Goal: Task Accomplishment & Management: Manage account settings

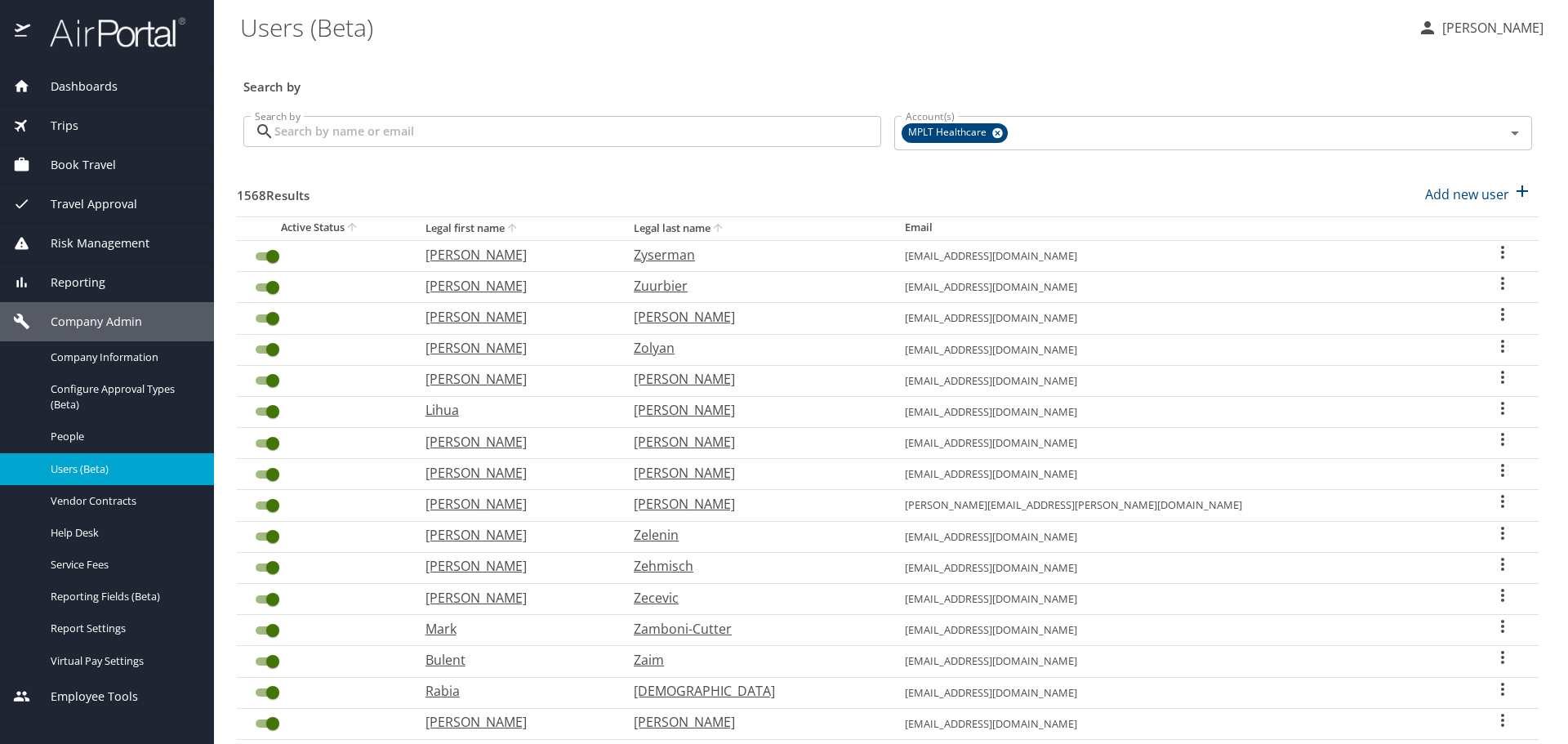
click at [572, 138] on input "Search by" at bounding box center [578, 131] width 607 height 31
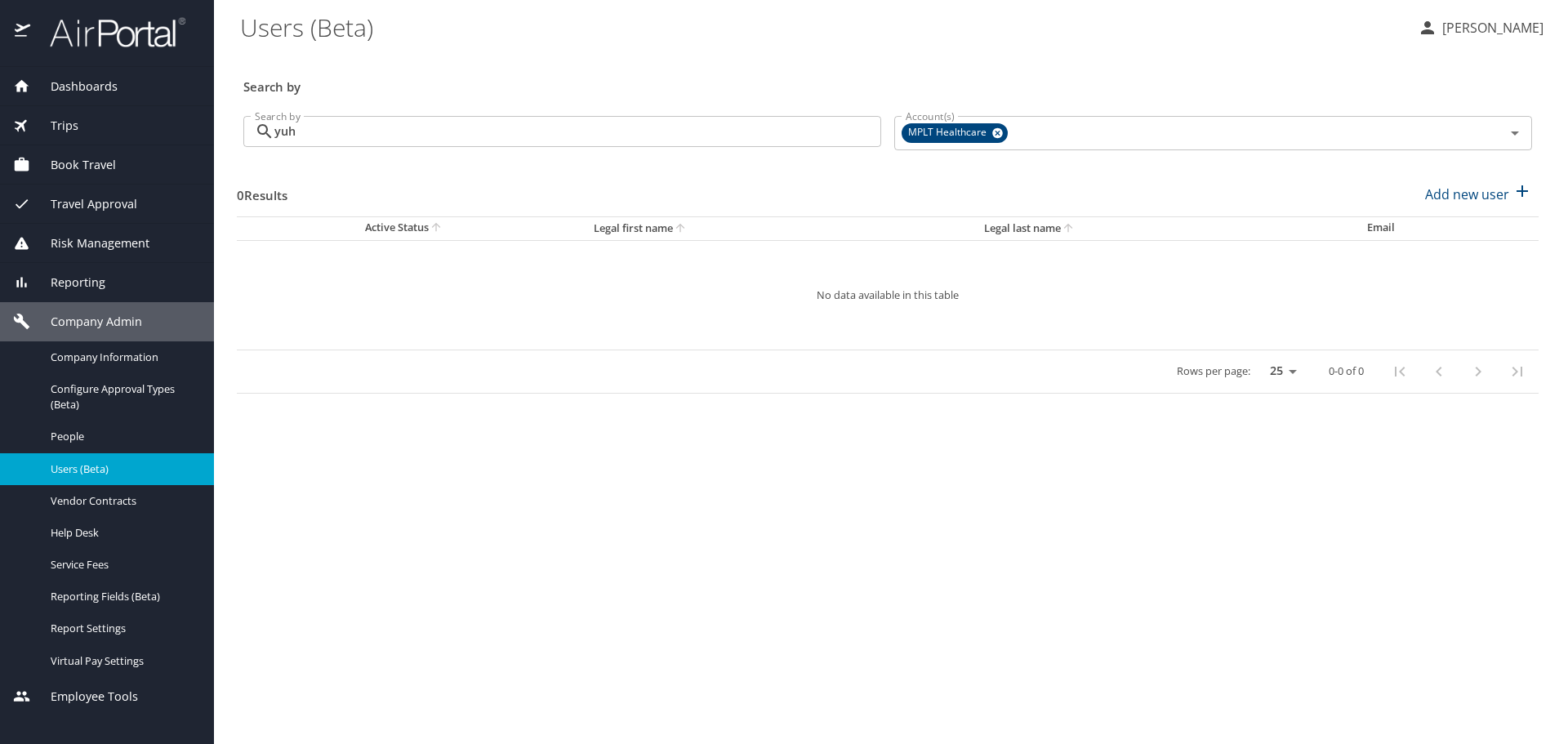
drag, startPoint x: 295, startPoint y: 133, endPoint x: 228, endPoint y: 139, distance: 67.3
click at [228, 139] on main "Users (Beta) [PERSON_NAME] Search by Search by yuh Search by Account(s) MPLT He…" at bounding box center [892, 372] width 1354 height 744
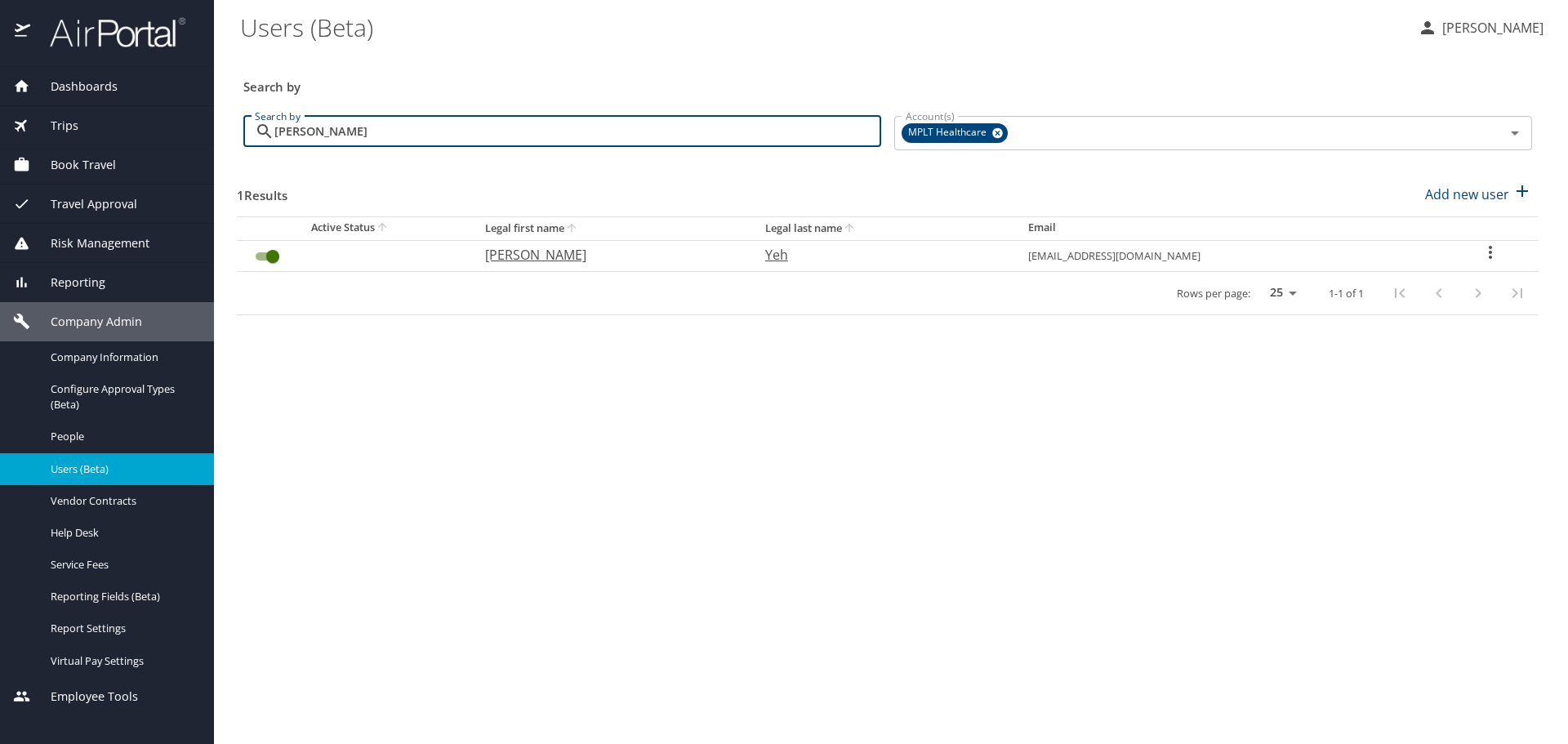
type input "[PERSON_NAME]"
click at [564, 258] on p "[PERSON_NAME]" at bounding box center [608, 254] width 248 height 20
select select "US"
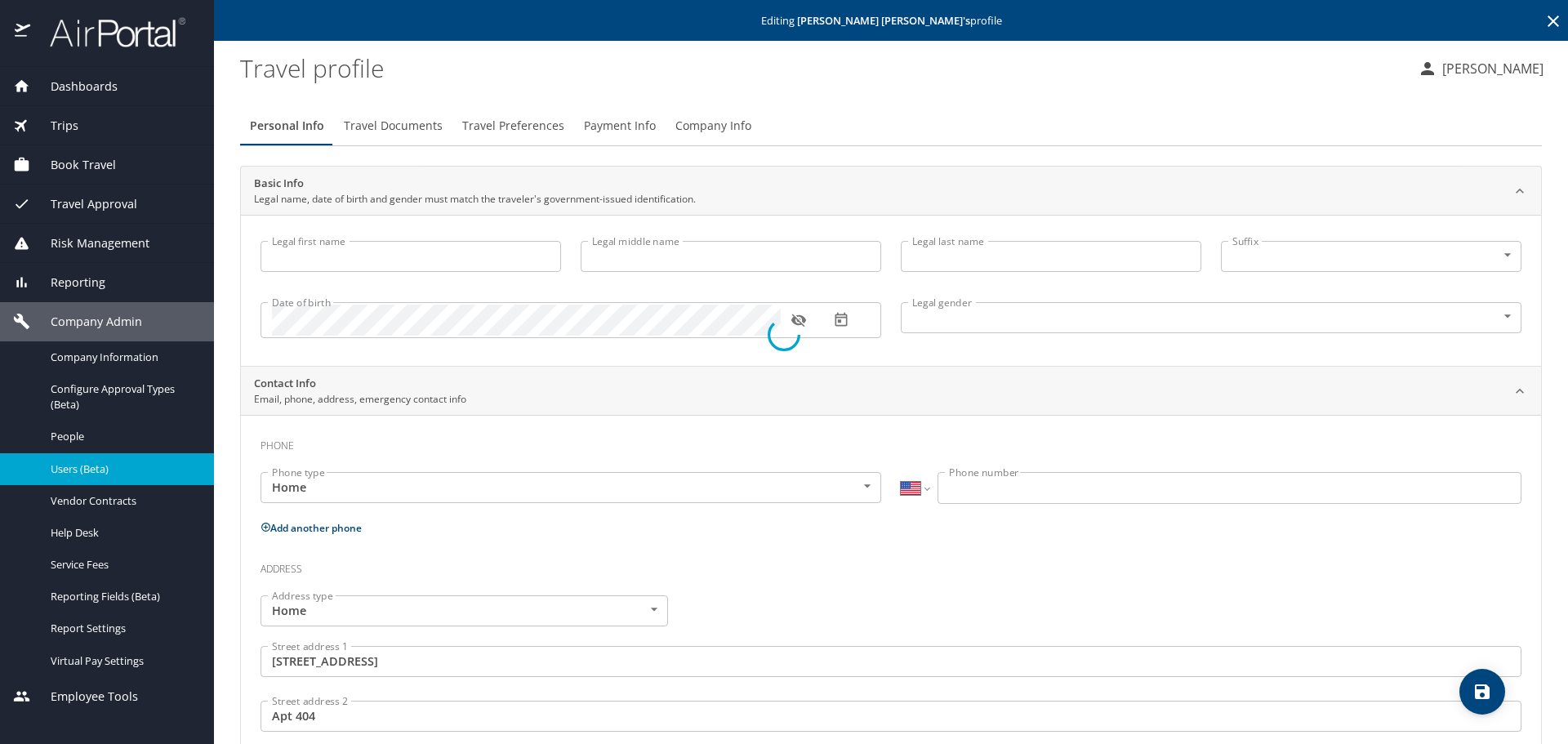
type input "[PERSON_NAME]"
type input "Yeh"
type input "[DEMOGRAPHIC_DATA]"
type input "Sanaa"
type input "Ayyoub"
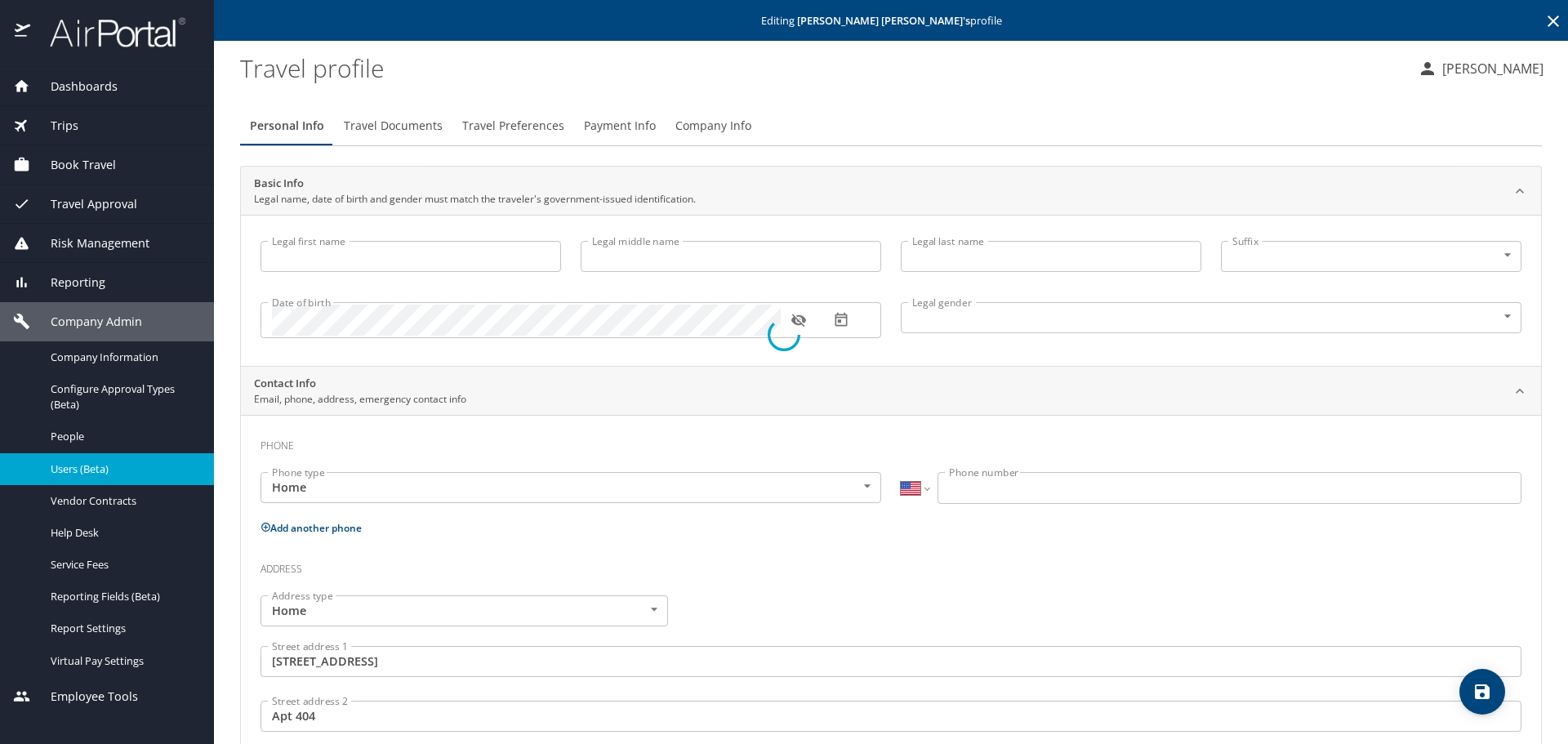
type input "[PHONE_NUMBER]"
type input "[GEOGRAPHIC_DATA]"
type input "[US_STATE]"
select select "US"
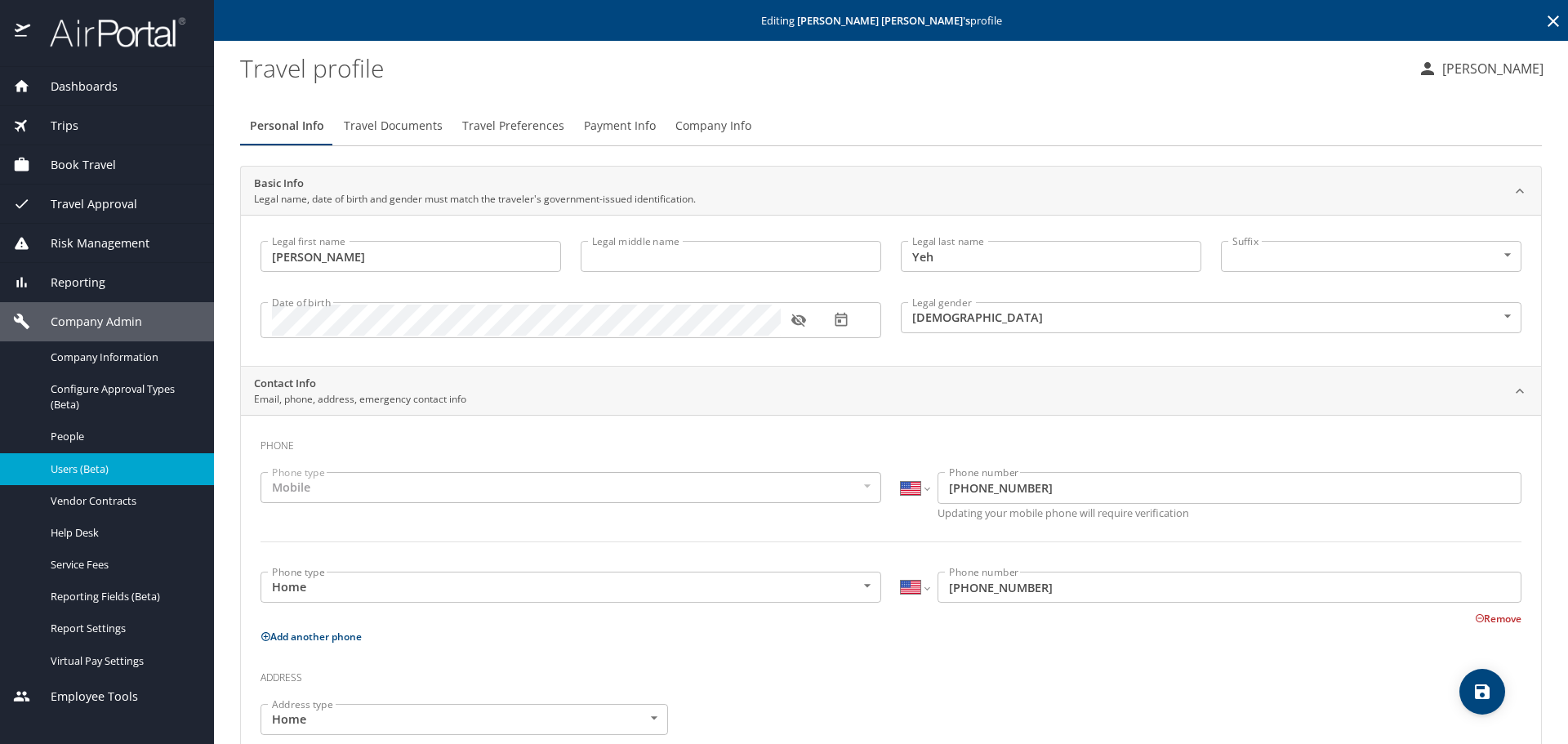
click at [491, 127] on span "Travel Preferences" at bounding box center [513, 126] width 102 height 20
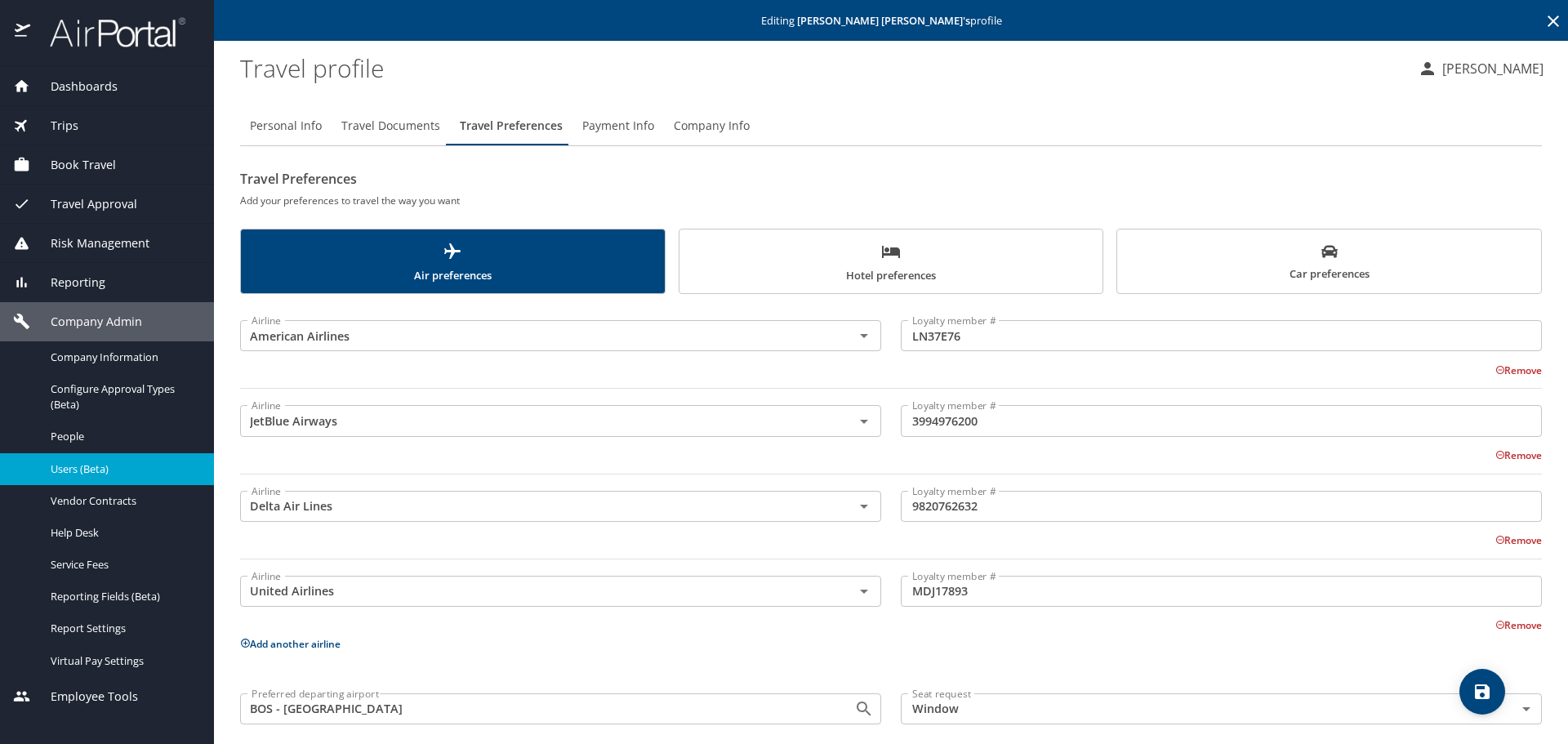
click at [875, 276] on span "Hotel preferences" at bounding box center [891, 263] width 404 height 43
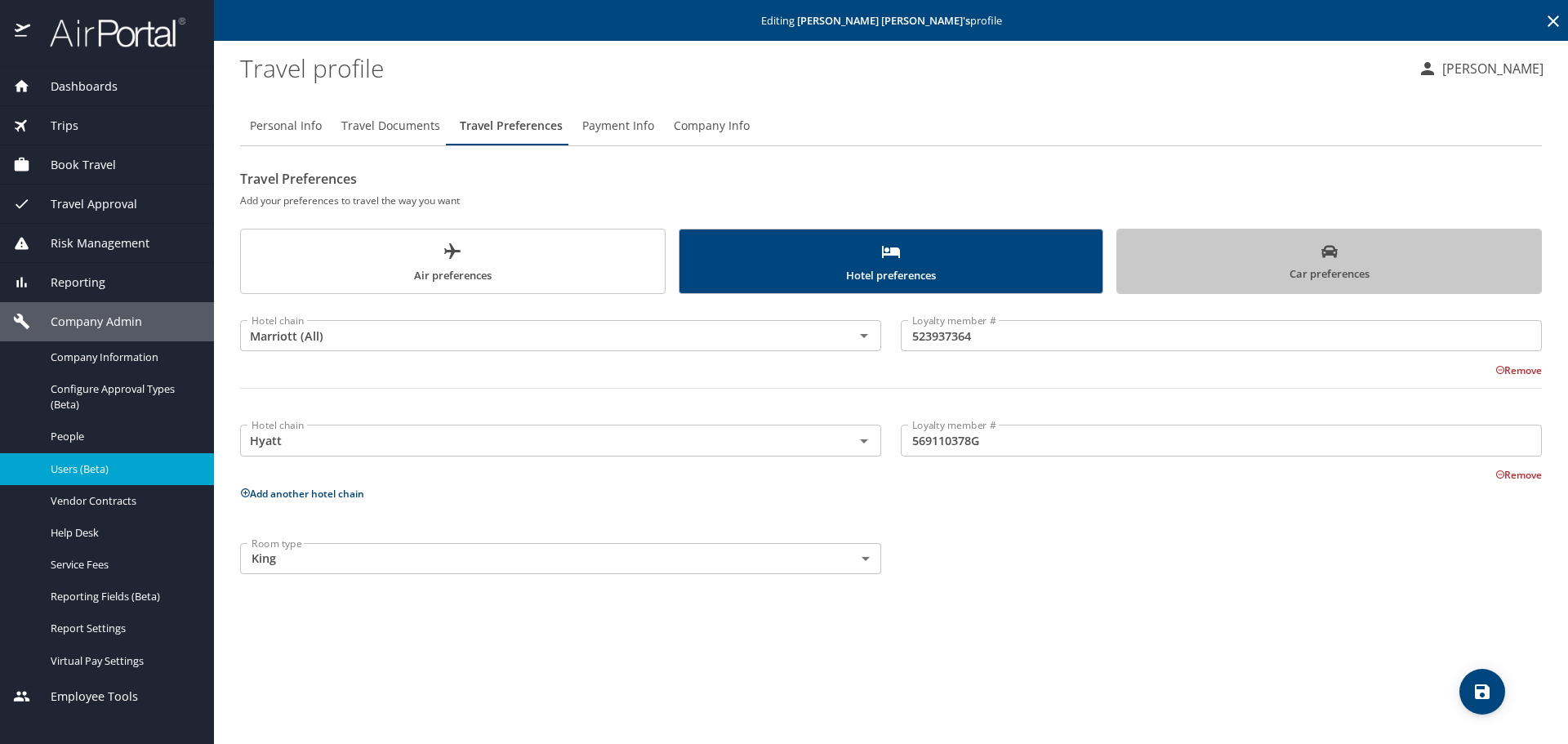
click at [1288, 255] on span "Car preferences" at bounding box center [1329, 263] width 404 height 40
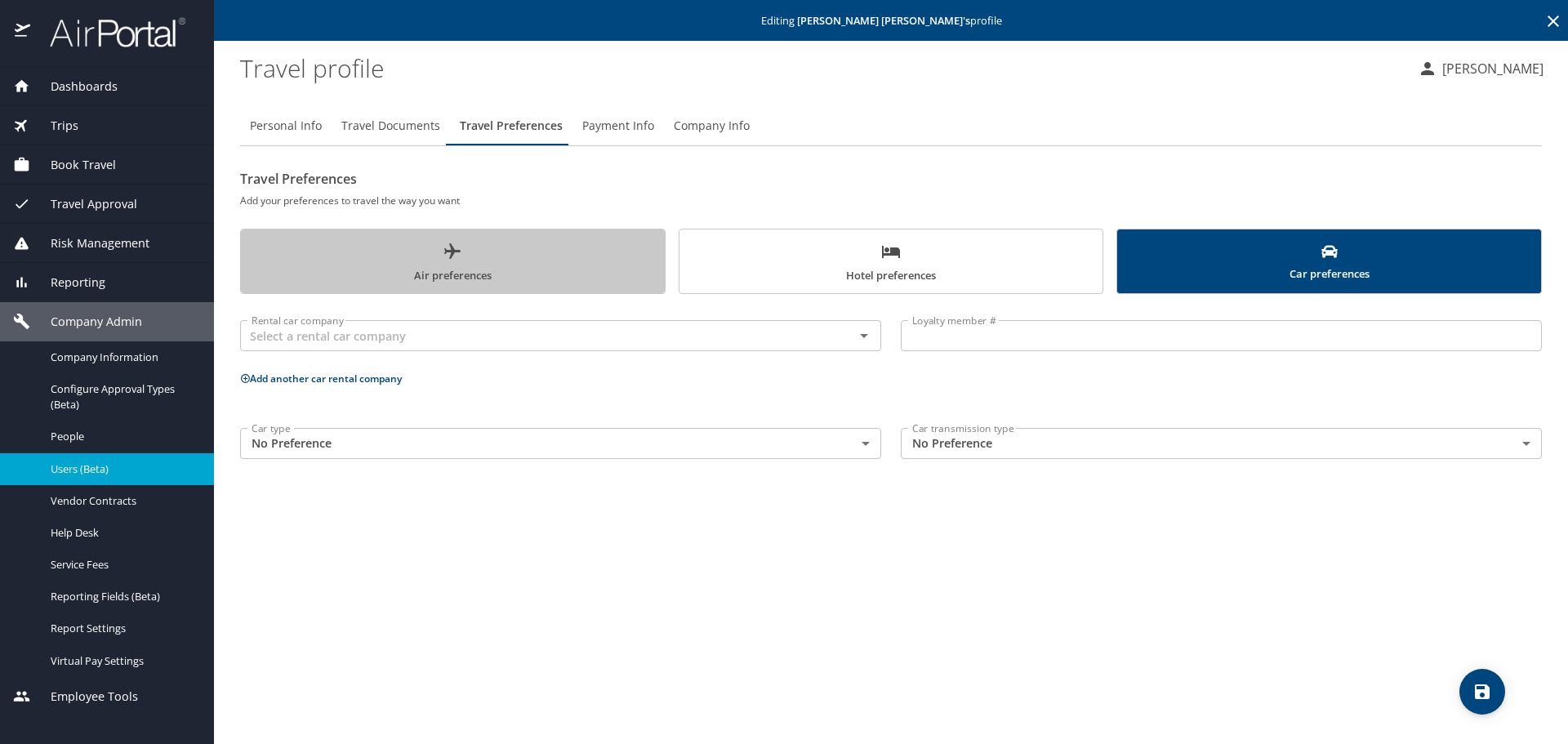
click at [560, 262] on span "Air preferences" at bounding box center [453, 263] width 404 height 43
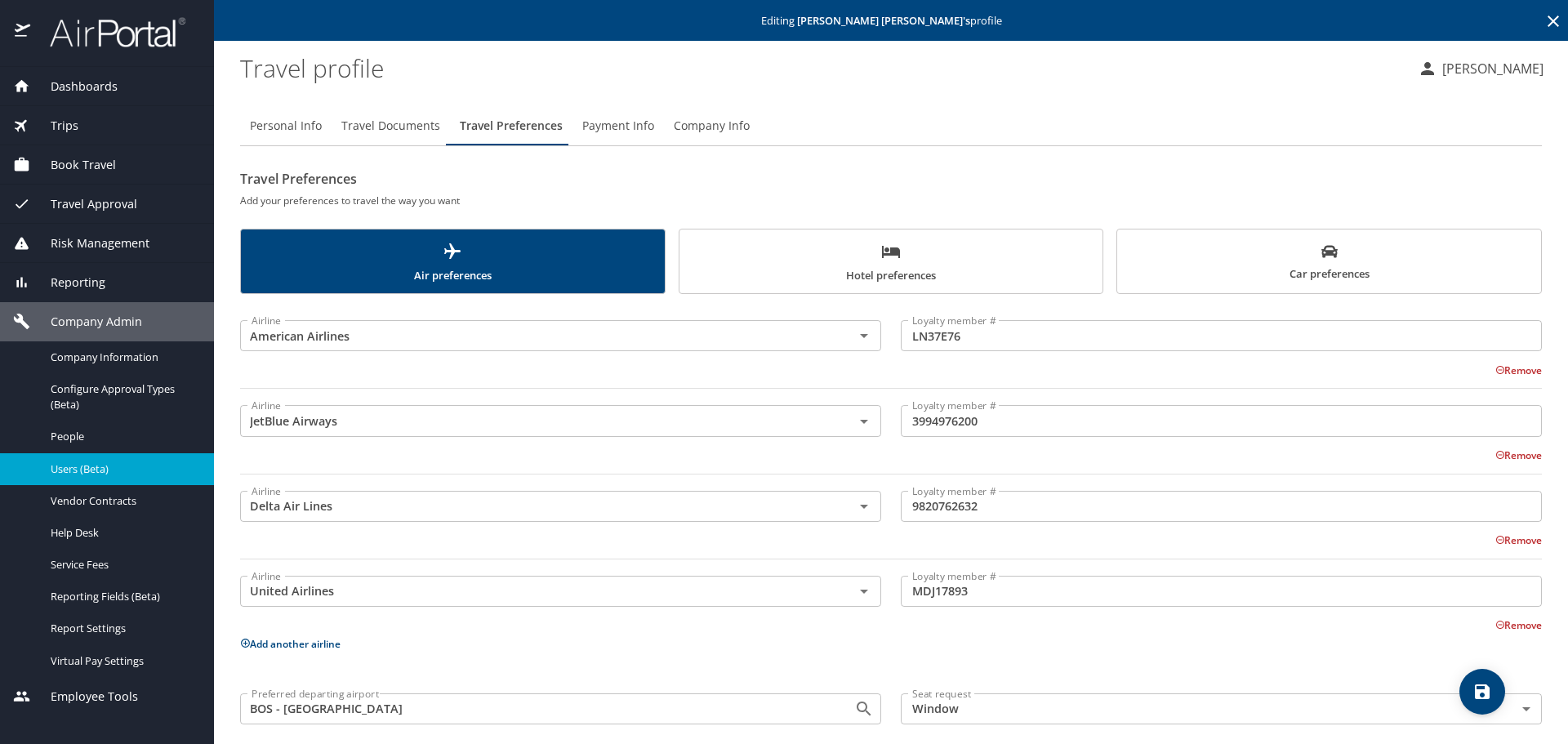
click at [742, 125] on span "Company Info" at bounding box center [711, 126] width 76 height 20
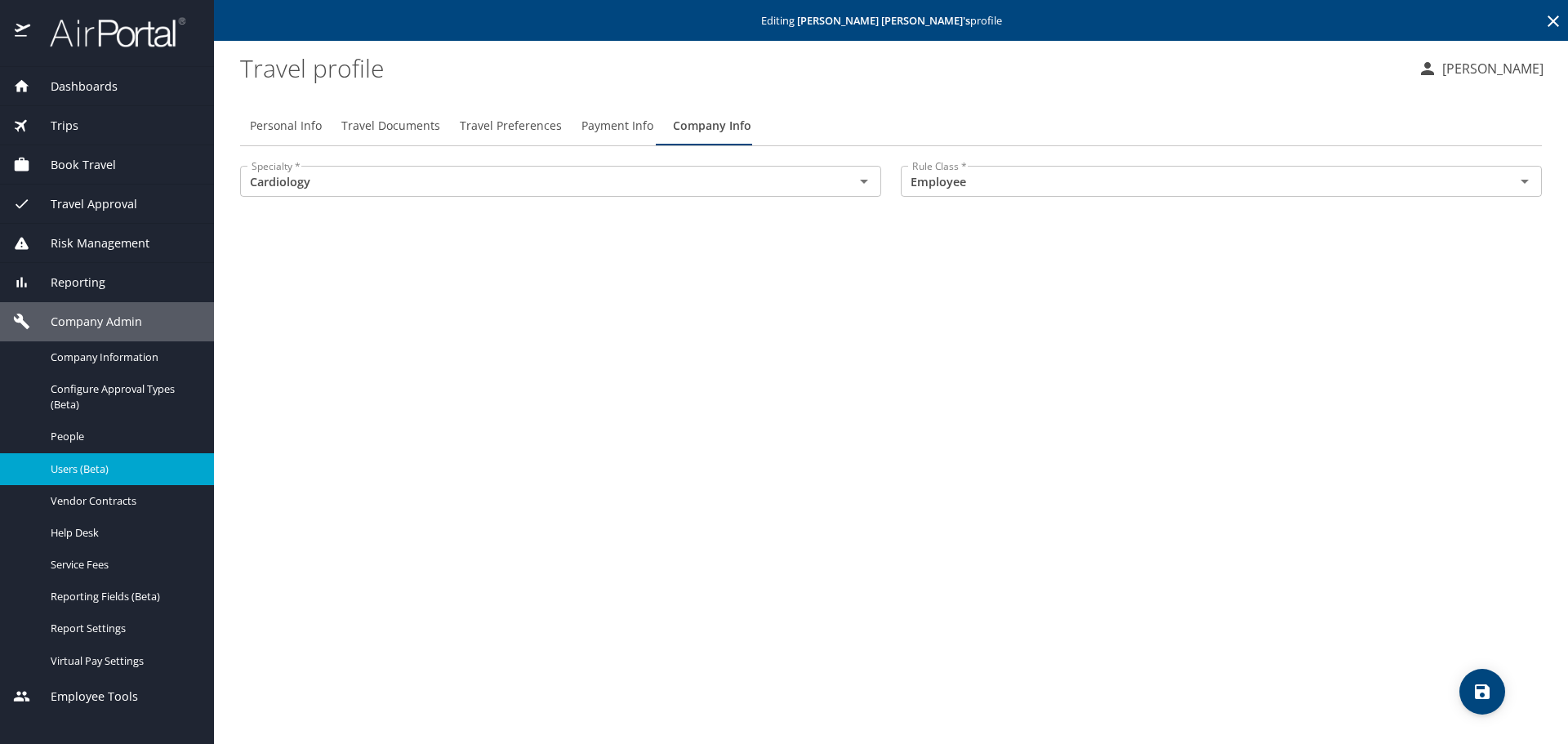
click at [297, 128] on span "Personal Info" at bounding box center [286, 126] width 71 height 20
select select "US"
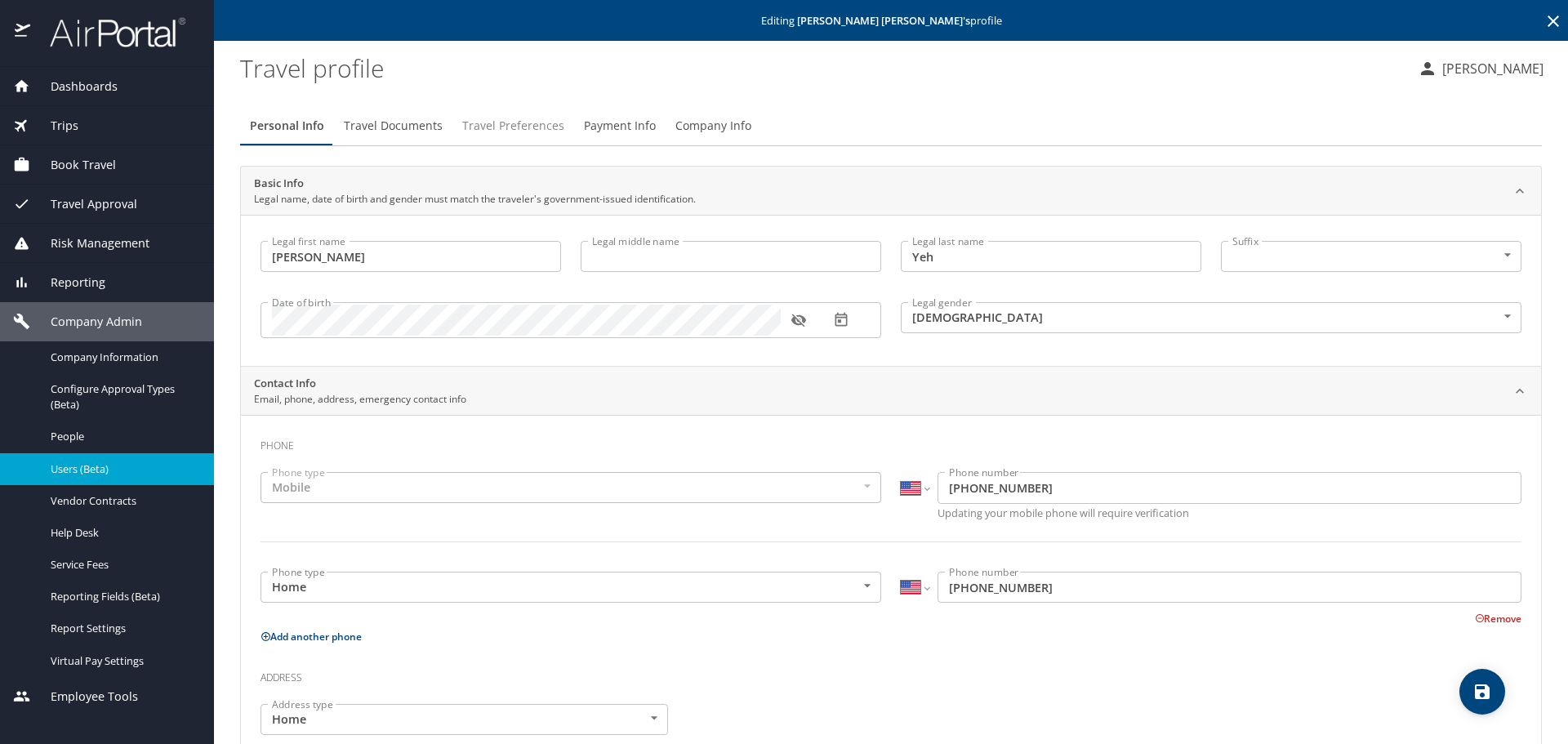
click at [493, 116] on span "Travel Preferences" at bounding box center [513, 126] width 102 height 20
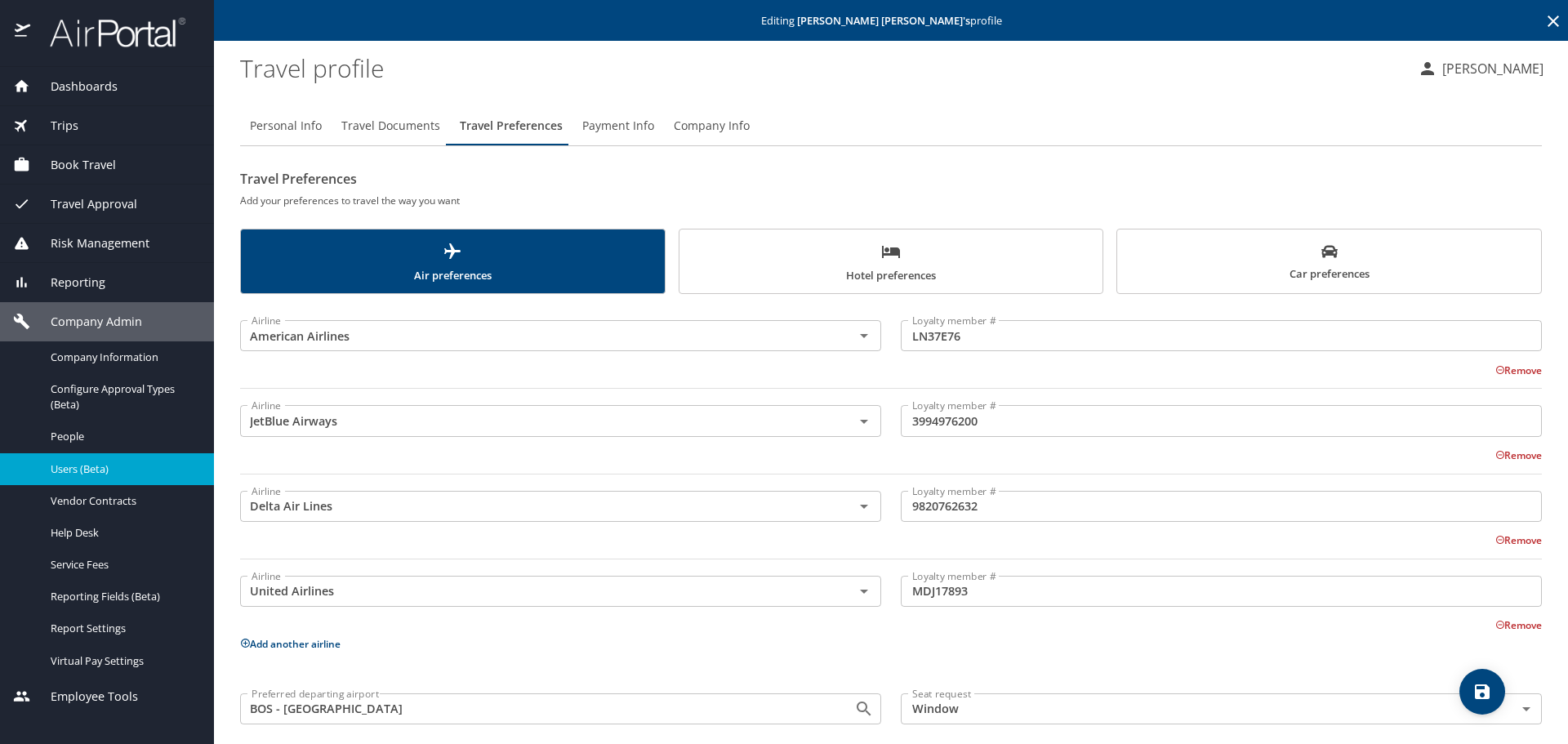
click at [838, 283] on span "Hotel preferences" at bounding box center [891, 263] width 404 height 43
